Goal: Register for event/course

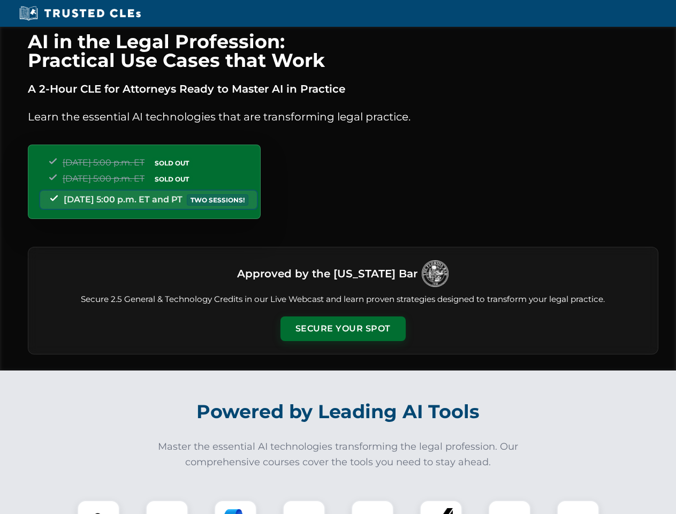
click at [343, 329] on button "Secure Your Spot" at bounding box center [342, 328] width 125 height 25
click at [98, 507] on img at bounding box center [98, 521] width 31 height 31
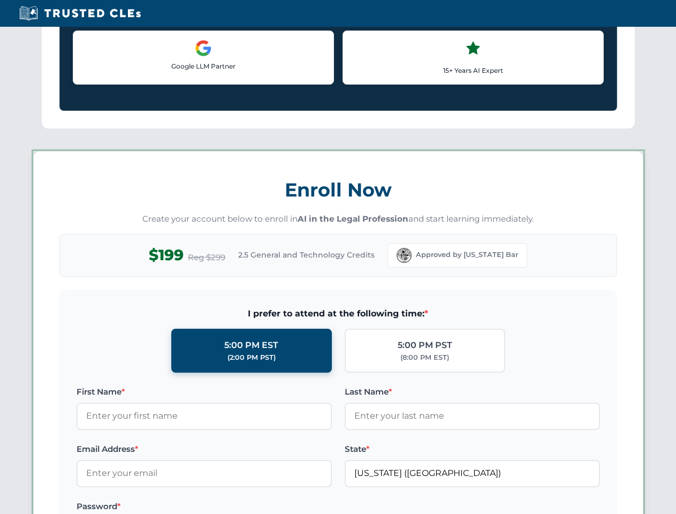
click at [235, 507] on label "Password *" at bounding box center [204, 506] width 255 height 13
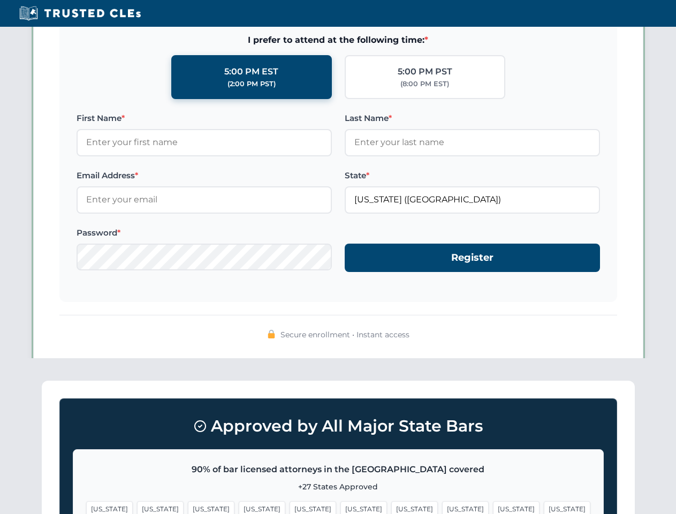
click at [493, 507] on span "[US_STATE]" at bounding box center [516, 509] width 47 height 16
